Goal: Information Seeking & Learning: Learn about a topic

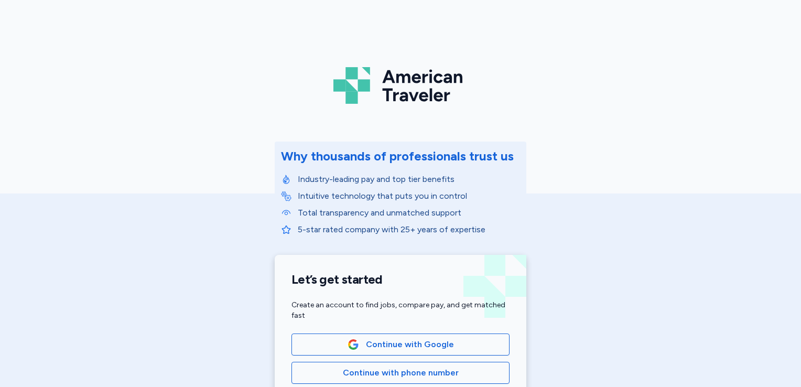
scroll to position [228, 0]
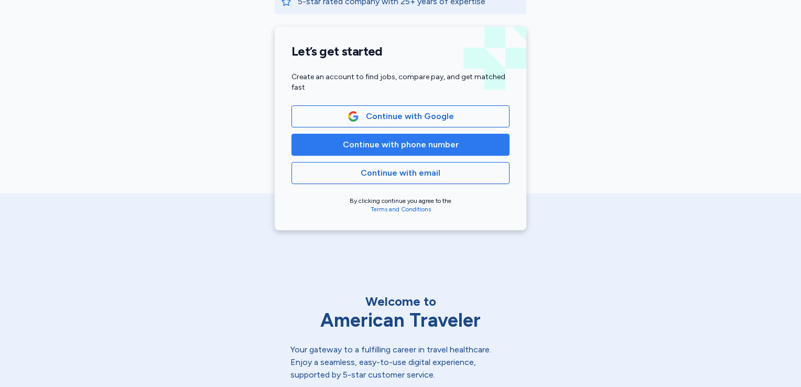
click at [428, 140] on span "Continue with phone number" at bounding box center [401, 144] width 116 height 13
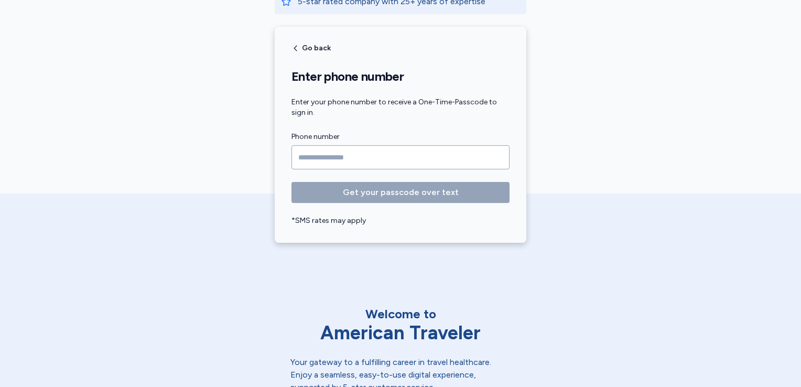
click at [365, 152] on input "Phone number" at bounding box center [401, 157] width 218 height 24
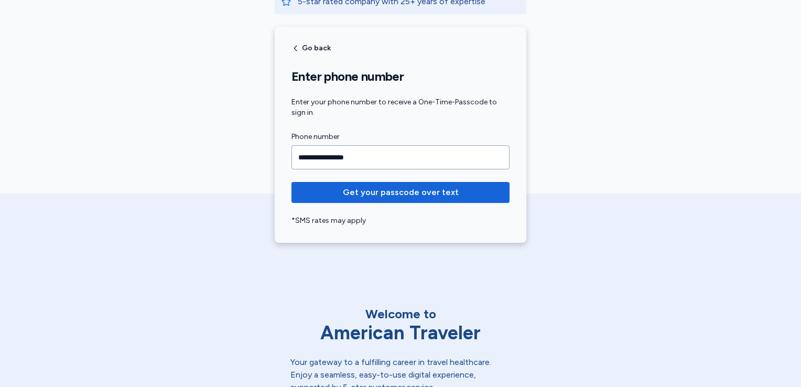
type input "**********"
click at [292, 182] on button "Get your passcode over text" at bounding box center [401, 192] width 218 height 21
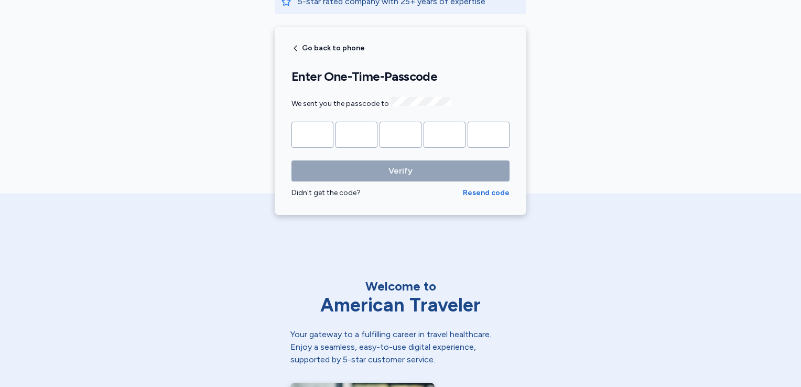
click at [316, 133] on input "Please enter OTP character 1" at bounding box center [313, 135] width 42 height 26
type input "*"
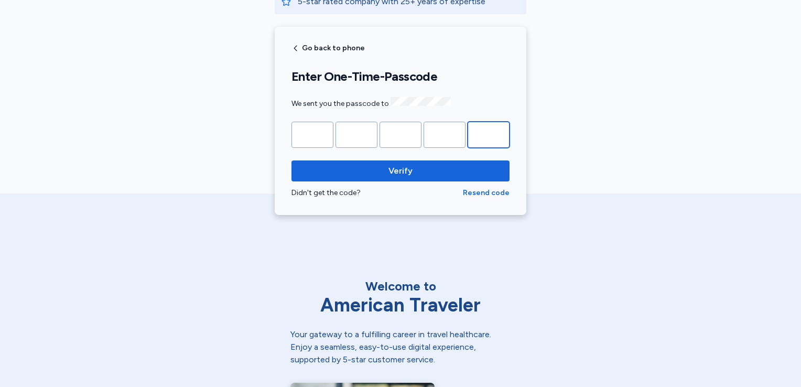
type input "*"
click at [292, 160] on button "Verify" at bounding box center [401, 170] width 218 height 21
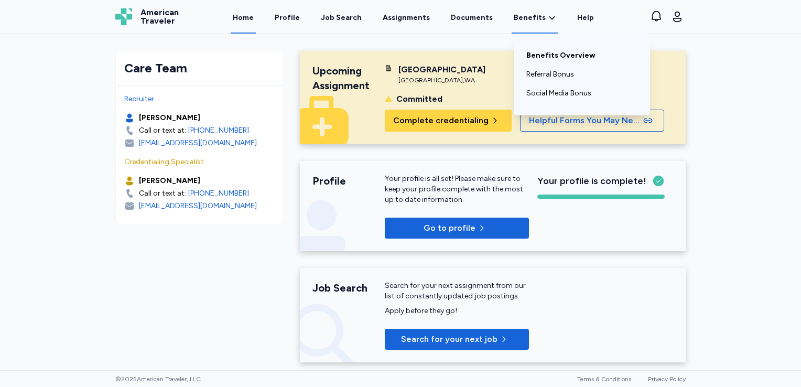
click at [550, 58] on link "Benefits Overview" at bounding box center [581, 55] width 111 height 19
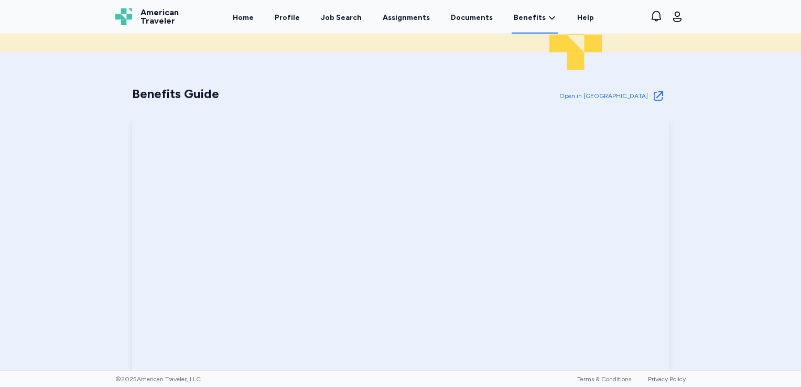
scroll to position [383, 0]
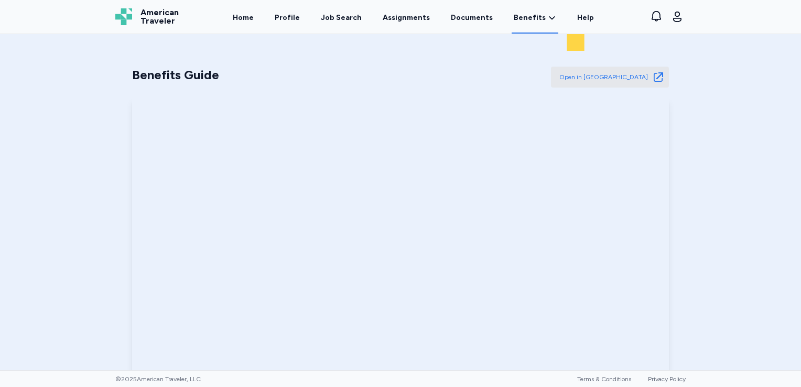
click at [647, 82] on link "Open in New Tab Open in [GEOGRAPHIC_DATA]" at bounding box center [610, 77] width 118 height 21
